Goal: Task Accomplishment & Management: Manage account settings

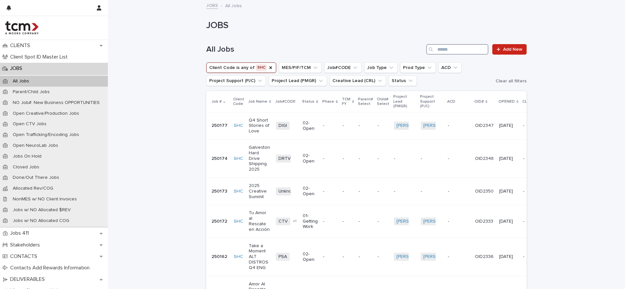
click at [453, 54] on input "Search" at bounding box center [458, 49] width 62 height 10
type input "******"
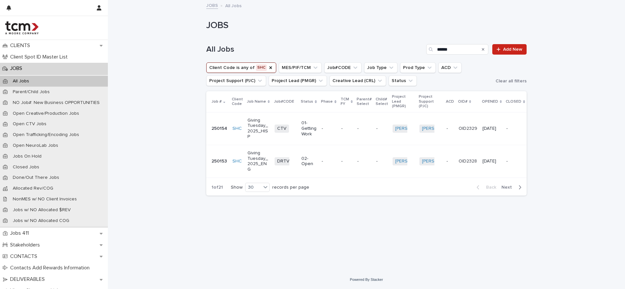
click at [246, 162] on td "Giving Tuesday_2025_ENG" at bounding box center [258, 161] width 27 height 33
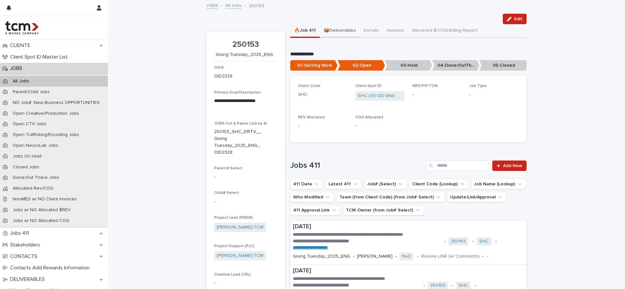
click at [342, 27] on button "📦Deliverables" at bounding box center [340, 31] width 40 height 14
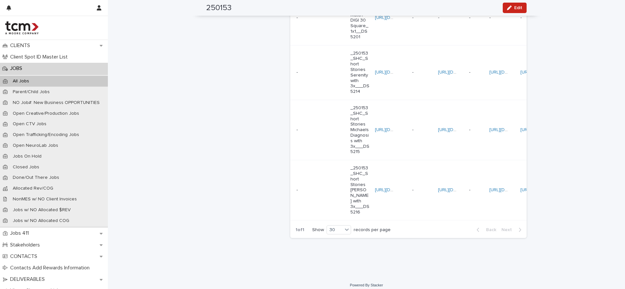
scroll to position [0, 165]
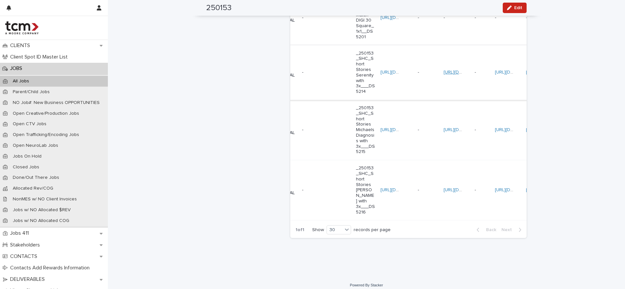
click at [444, 70] on link "[URL][DOMAIN_NAME]" at bounding box center [467, 72] width 46 height 5
click at [495, 70] on link "[URL][DOMAIN_NAME]" at bounding box center [518, 72] width 46 height 5
click at [526, 70] on link "[URL][DOMAIN_NAME]" at bounding box center [549, 72] width 46 height 5
click at [444, 128] on link "[URL][DOMAIN_NAME]" at bounding box center [467, 130] width 46 height 5
click at [495, 128] on link "[URL][DOMAIN_NAME]" at bounding box center [518, 130] width 46 height 5
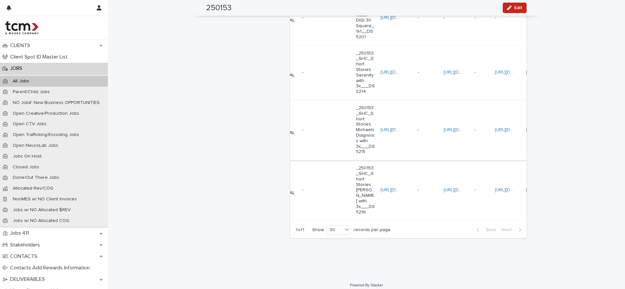
click at [526, 128] on link "[URL][DOMAIN_NAME]" at bounding box center [549, 130] width 46 height 5
click at [444, 188] on link "[URL][DOMAIN_NAME]" at bounding box center [467, 190] width 46 height 5
click at [495, 188] on link "[URL][DOMAIN_NAME]" at bounding box center [518, 190] width 46 height 5
click at [526, 188] on link "[URL][DOMAIN_NAME][PERSON_NAME]" at bounding box center [567, 190] width 82 height 5
